Goal: Task Accomplishment & Management: Use online tool/utility

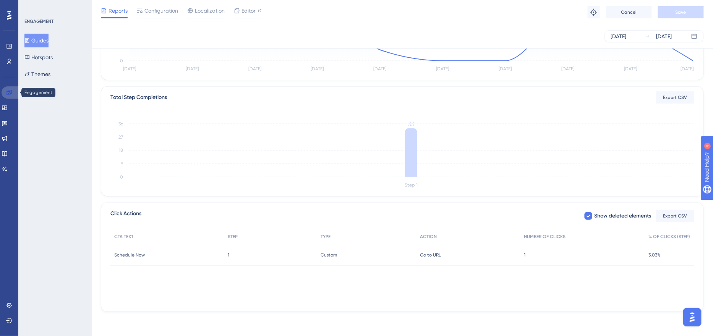
click at [6, 97] on link at bounding box center [11, 92] width 18 height 12
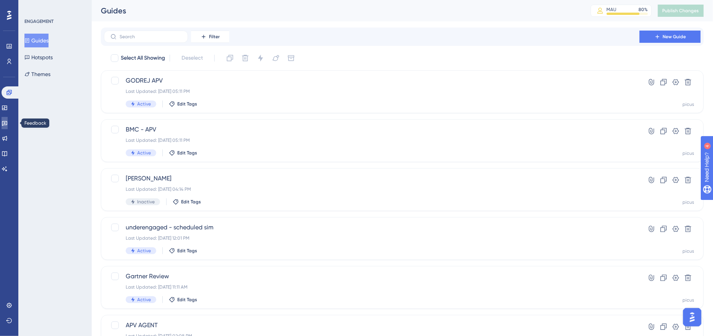
click at [6, 125] on icon at bounding box center [5, 123] width 6 height 6
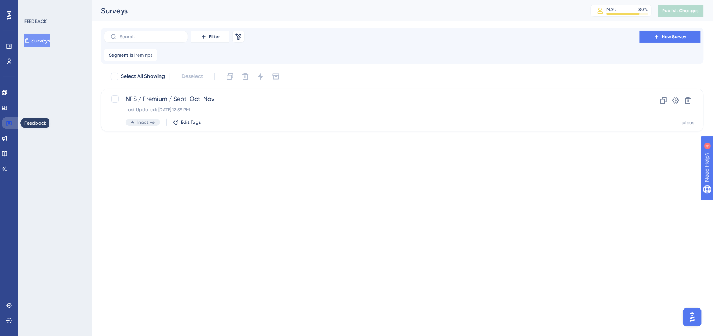
click at [10, 124] on icon at bounding box center [8, 123] width 5 height 5
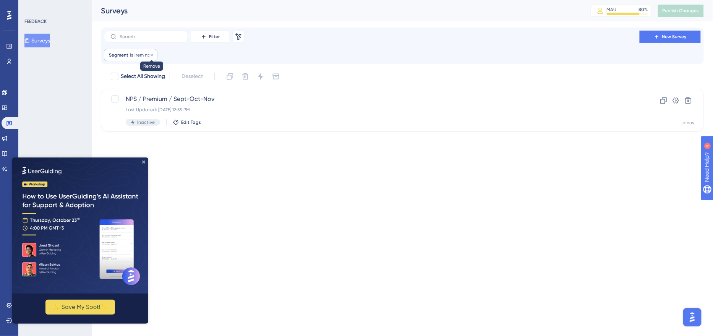
click at [150, 54] on icon at bounding box center [151, 54] width 2 height 2
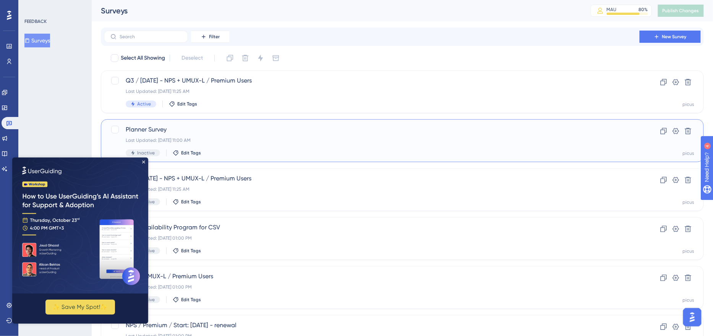
click at [206, 136] on div "Planner Survey Last Updated: [DATE] 11:00 AM Inactive Edit Tags" at bounding box center [372, 140] width 492 height 31
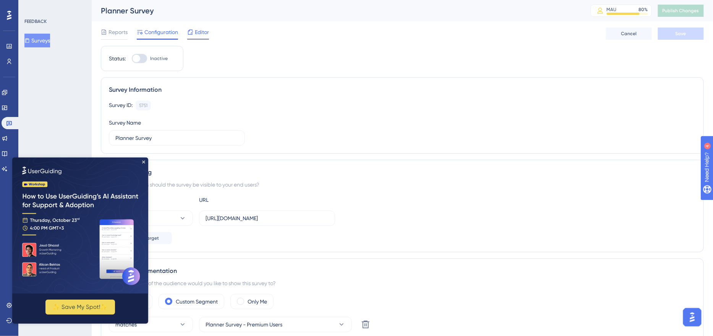
click at [205, 28] on span "Editor" at bounding box center [202, 31] width 14 height 9
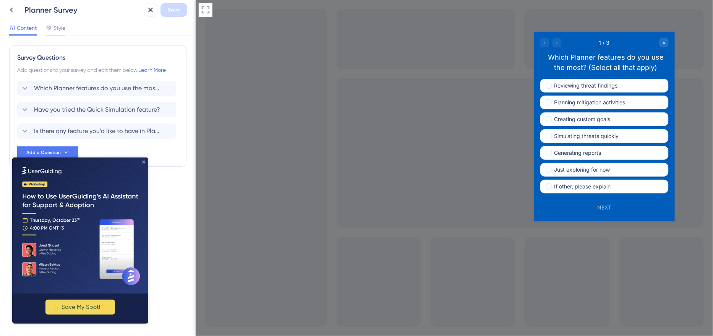
click at [142, 161] on icon "Close Preview" at bounding box center [143, 161] width 3 height 3
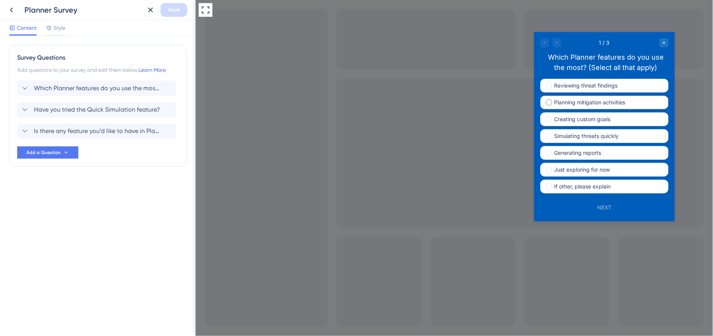
click at [572, 96] on label "Planning mitigation activities" at bounding box center [604, 102] width 128 height 14
checkbox input "true"
click at [572, 120] on span "Creating custom goals" at bounding box center [582, 118] width 56 height 9
checkbox input "true"
click at [604, 206] on button "NEXT" at bounding box center [603, 206] width 19 height 8
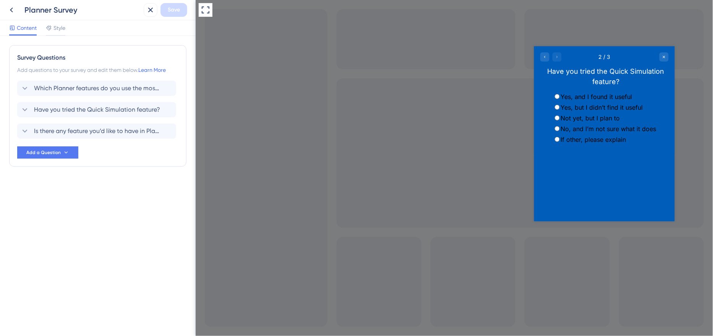
click at [588, 99] on label "Yes, and I found it useful" at bounding box center [595, 96] width 71 height 8
